Goal: Transaction & Acquisition: Obtain resource

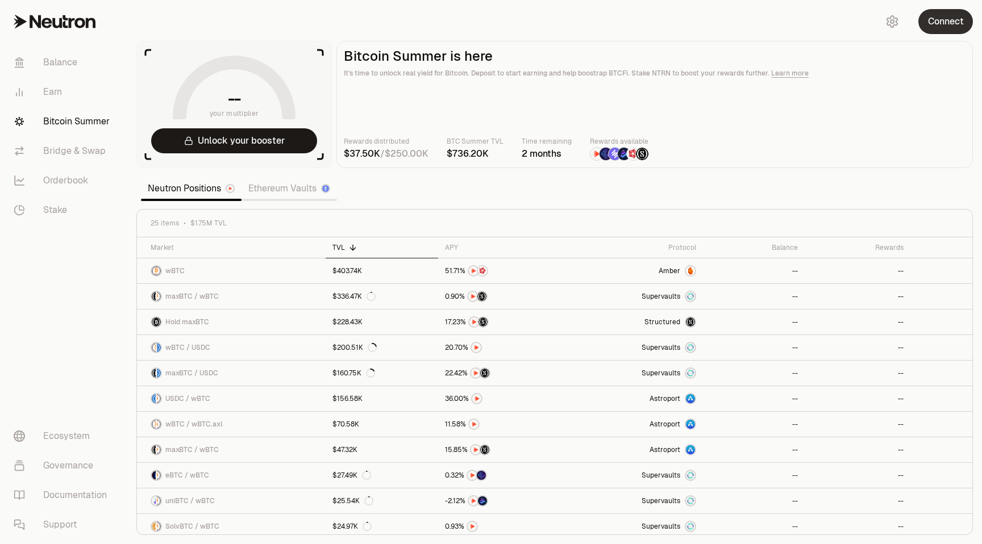
click at [944, 14] on button "Connect" at bounding box center [945, 21] width 55 height 25
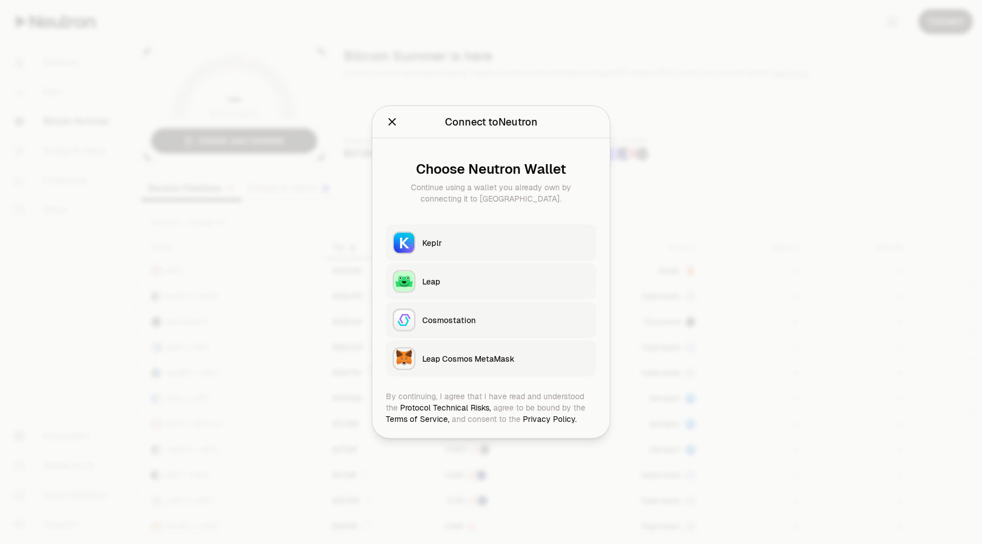
click at [428, 240] on div "Keplr" at bounding box center [505, 242] width 167 height 11
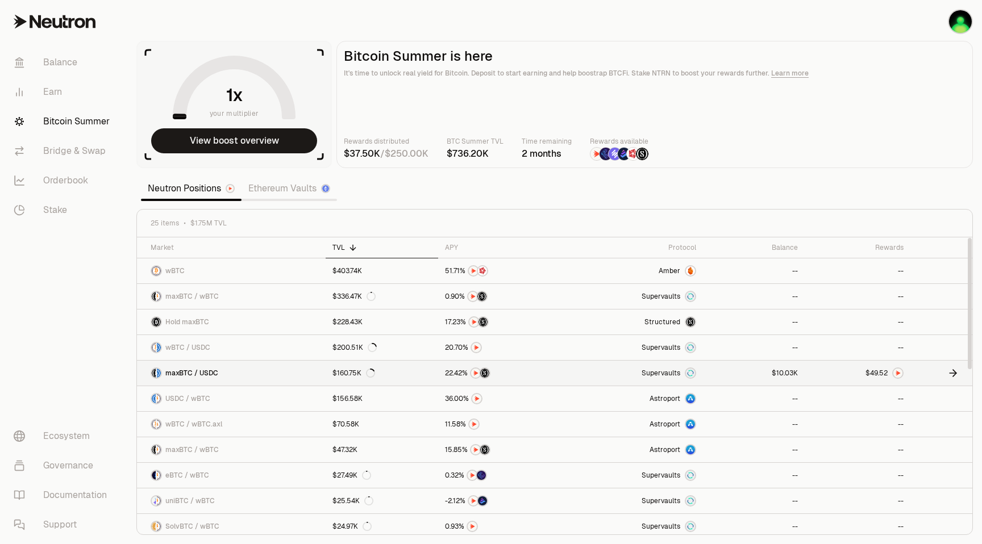
click at [761, 373] on link at bounding box center [754, 373] width 102 height 25
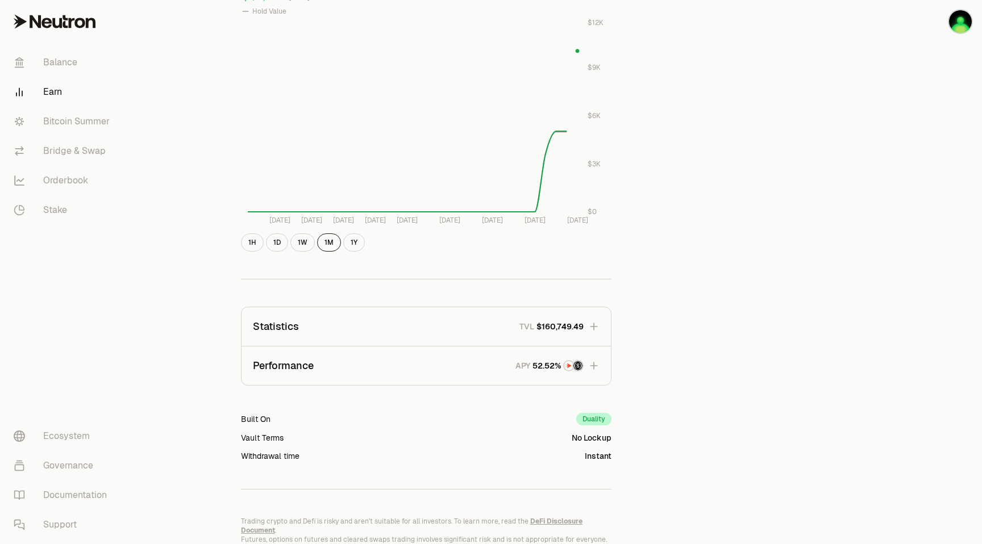
scroll to position [470, 0]
click at [596, 362] on icon "button" at bounding box center [593, 363] width 11 height 11
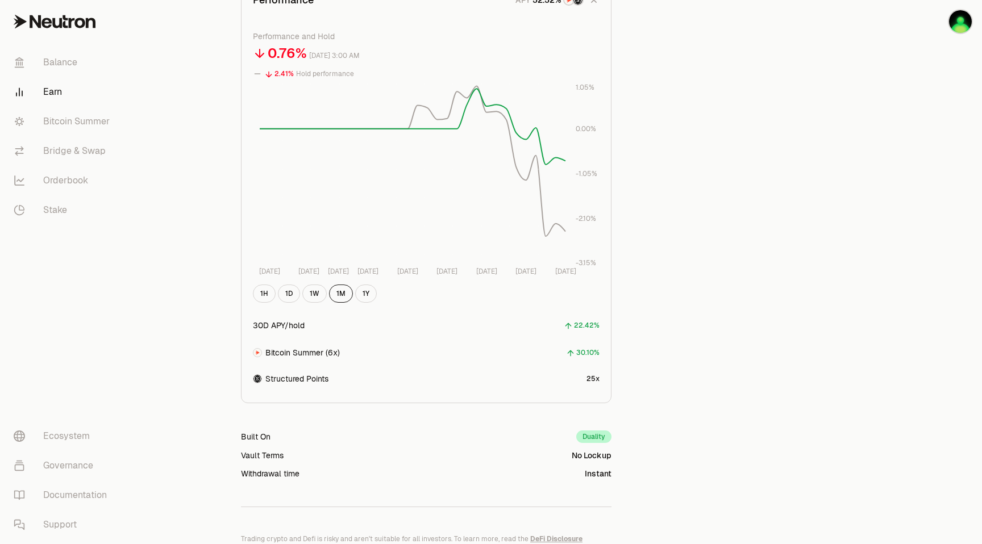
scroll to position [843, 0]
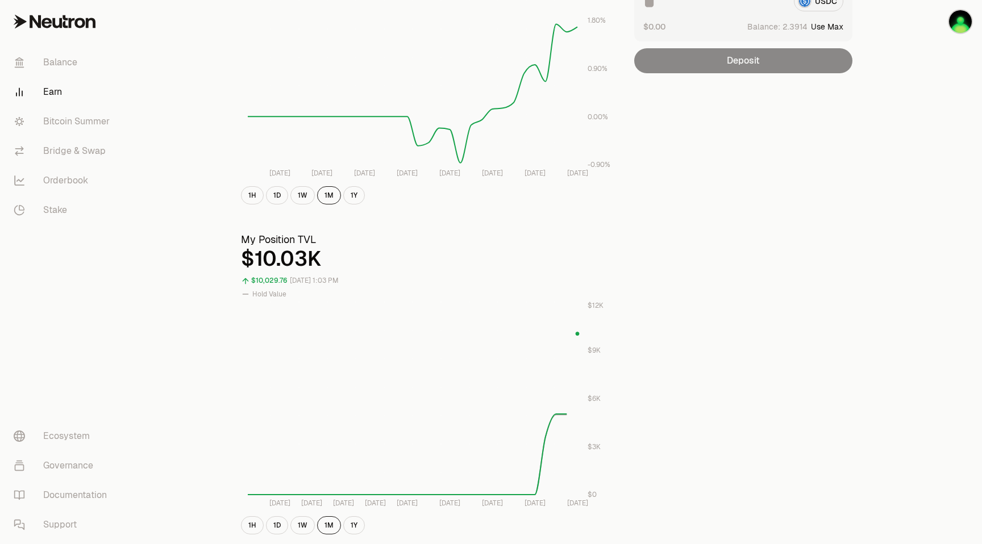
scroll to position [195, 0]
